Goal: Navigation & Orientation: Go to known website

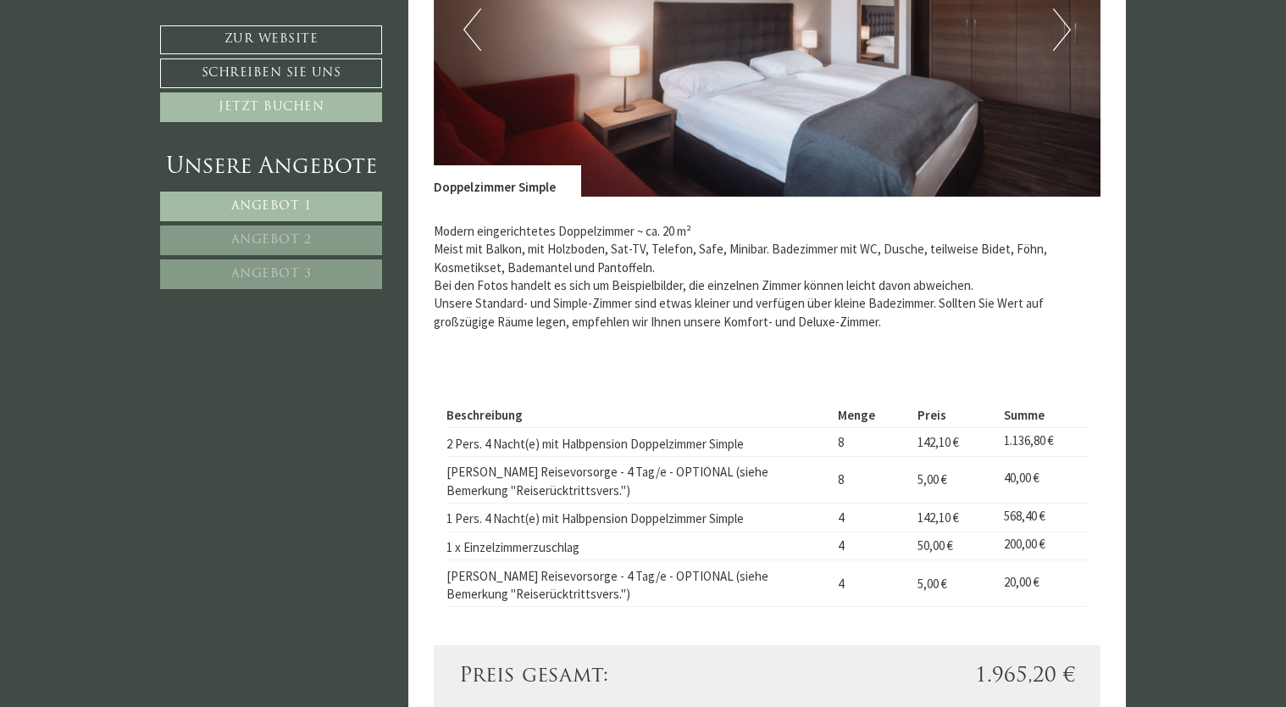
scroll to position [847, 0]
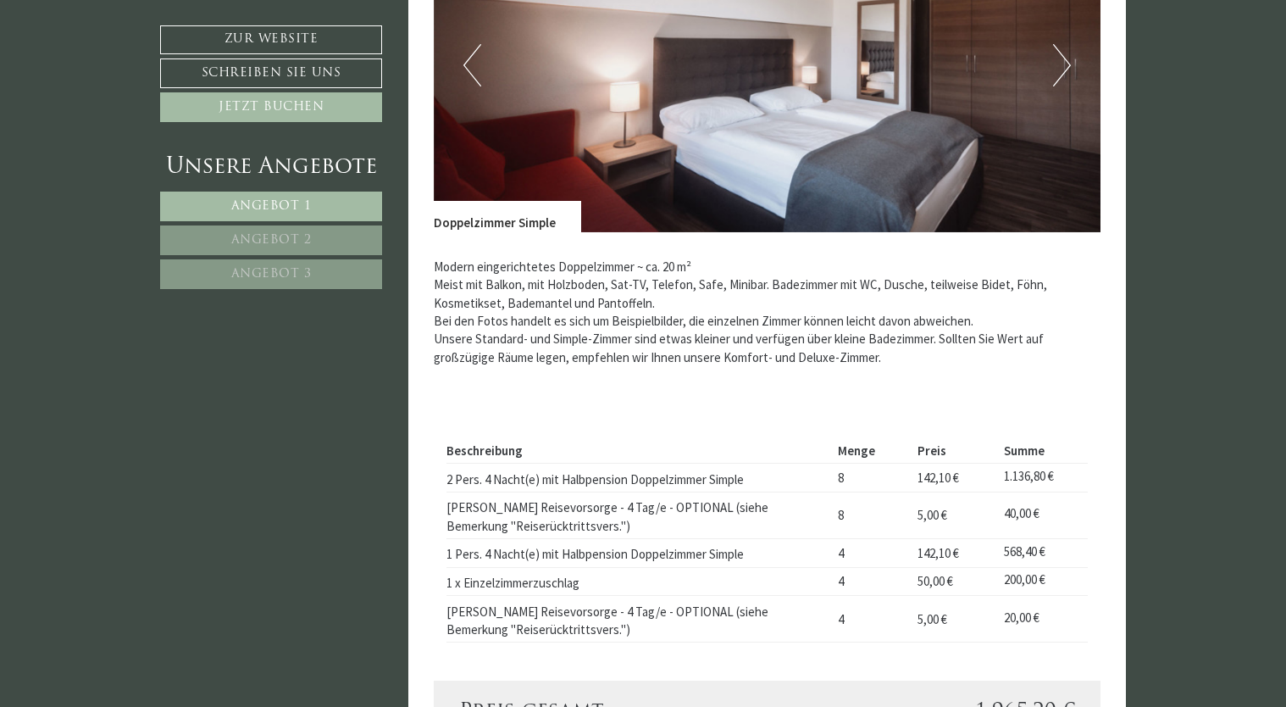
click at [264, 239] on span "Angebot 2" at bounding box center [271, 240] width 81 height 13
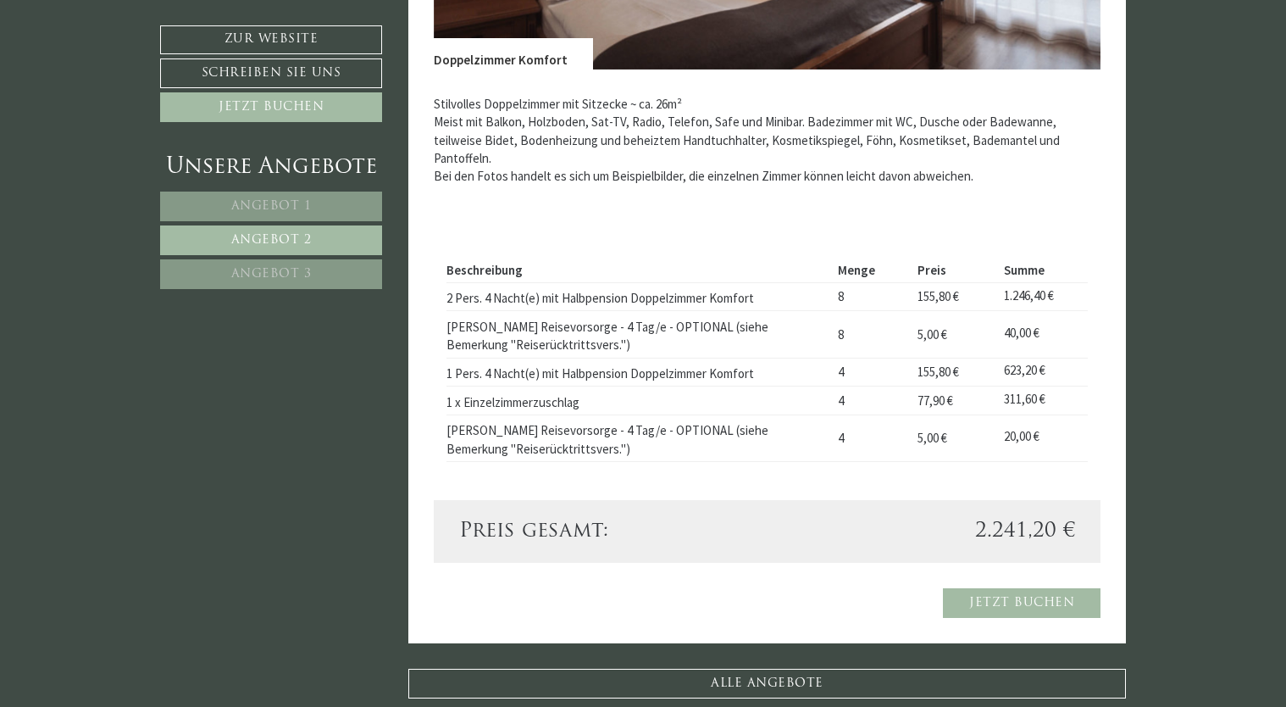
scroll to position [1038, 0]
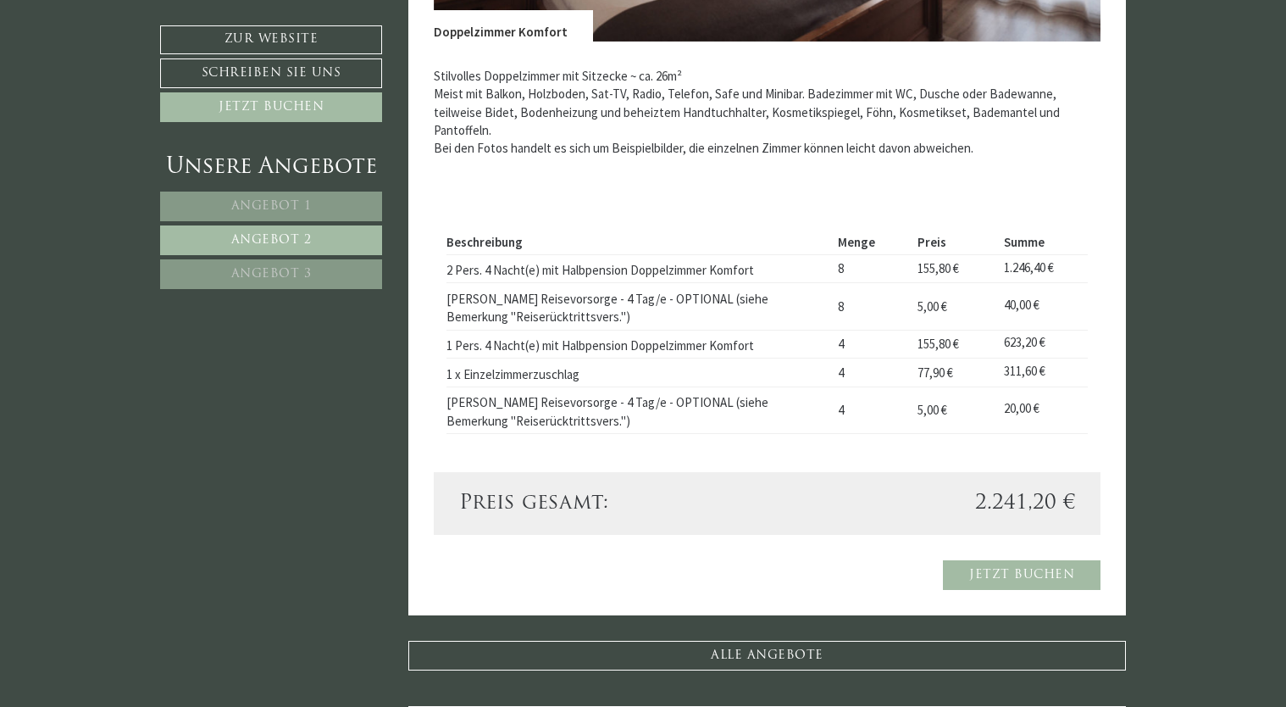
click at [247, 268] on span "Angebot 3" at bounding box center [271, 274] width 81 height 13
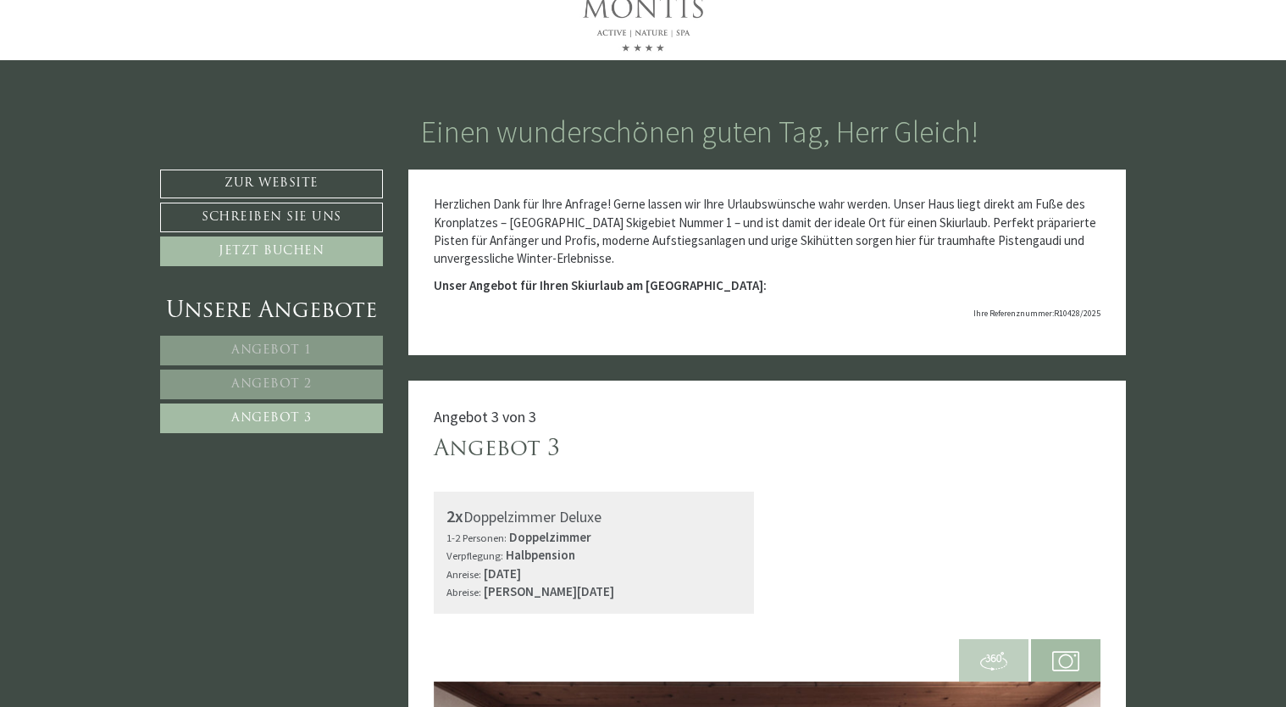
scroll to position [0, 0]
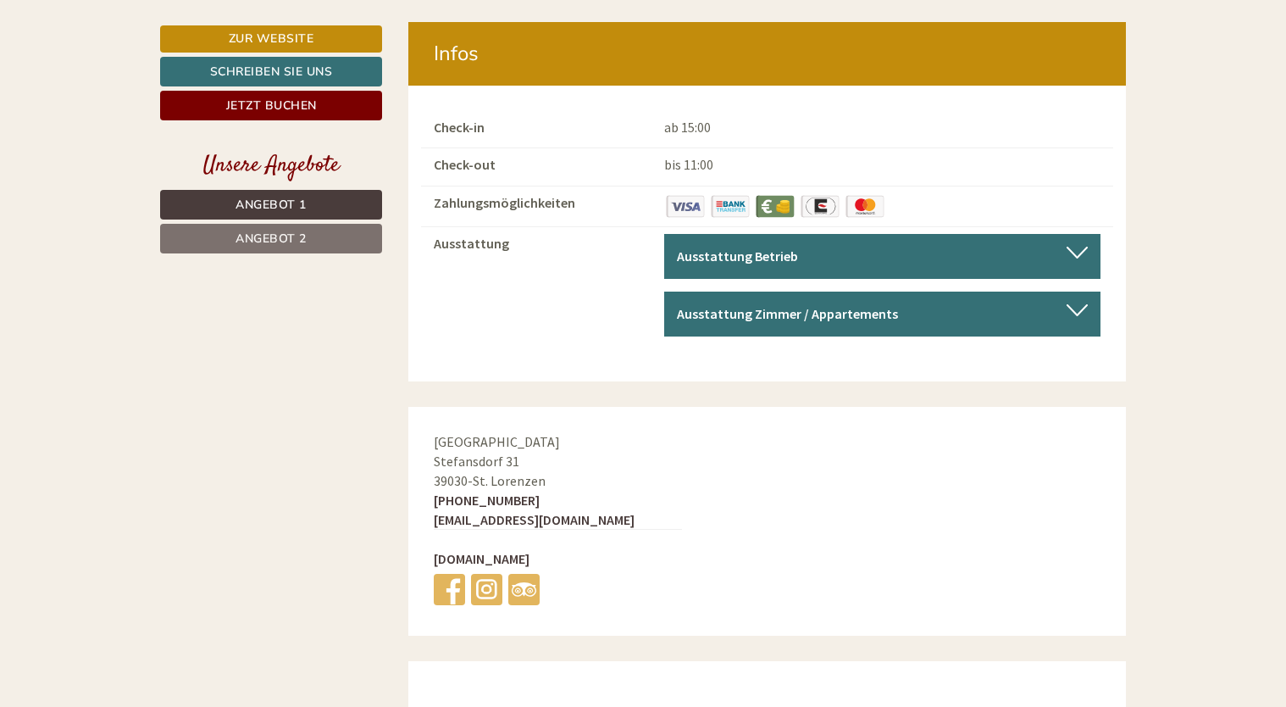
scroll to position [6186, 0]
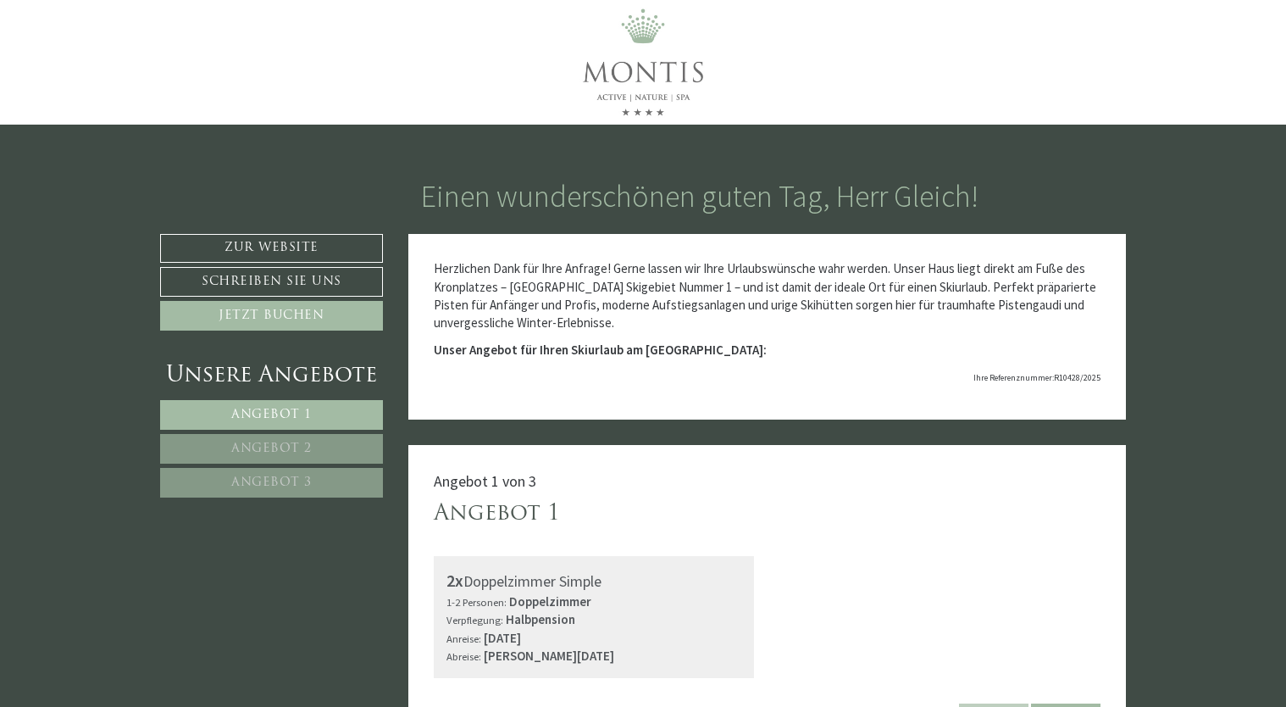
click at [663, 71] on img at bounding box center [643, 62] width 212 height 125
click at [281, 236] on link "Zur Website" at bounding box center [271, 248] width 223 height 29
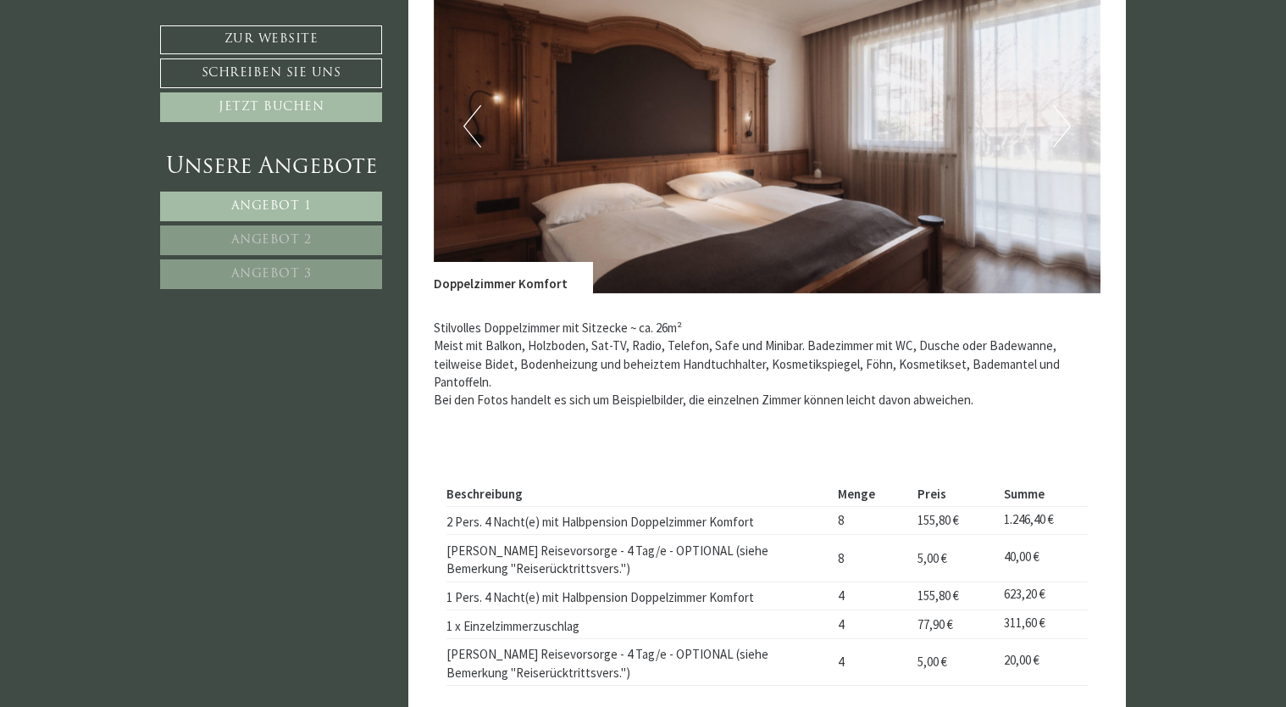
scroll to position [2119, 0]
